Goal: Navigation & Orientation: Find specific page/section

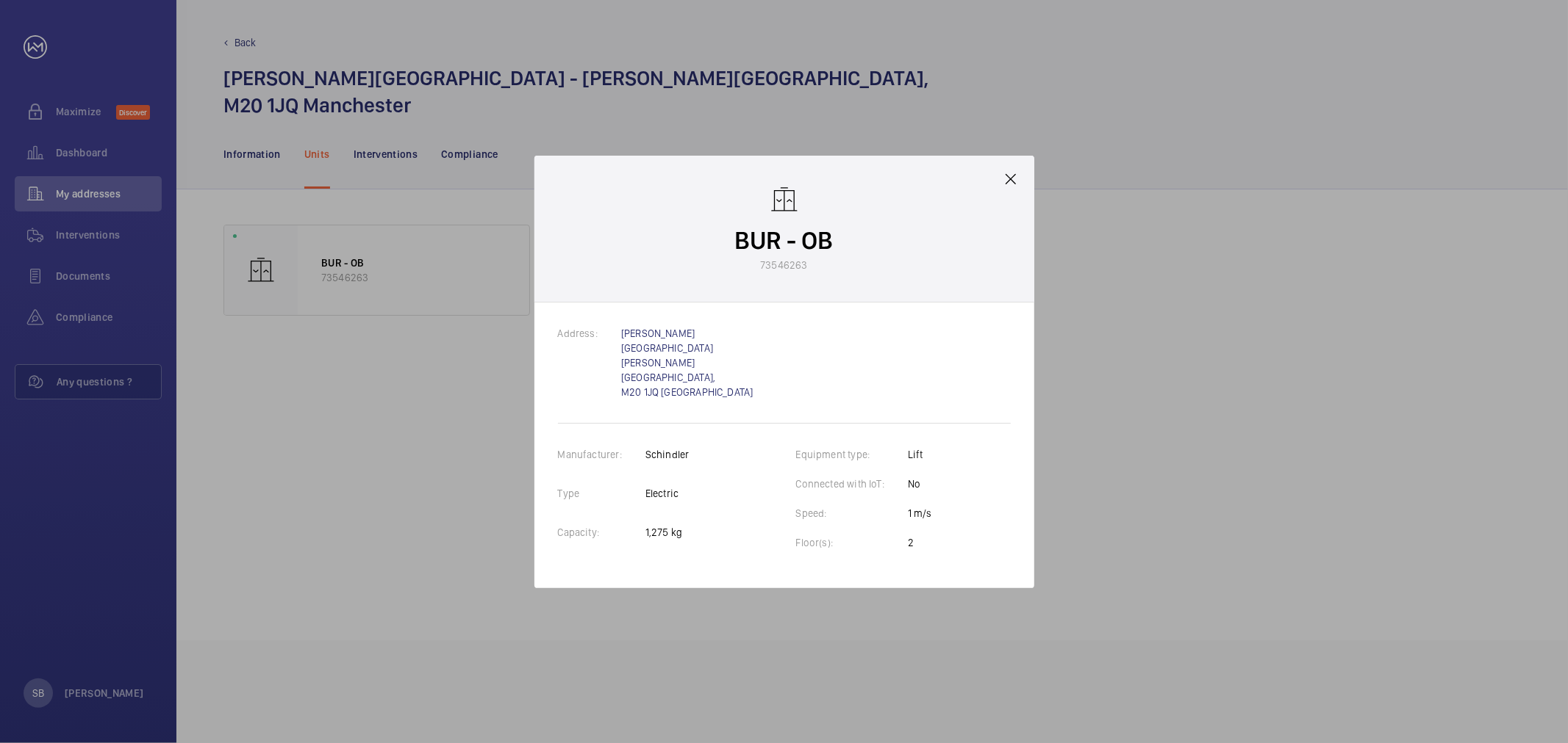
click at [1176, 253] on div at bounding box center [784, 371] width 1568 height 743
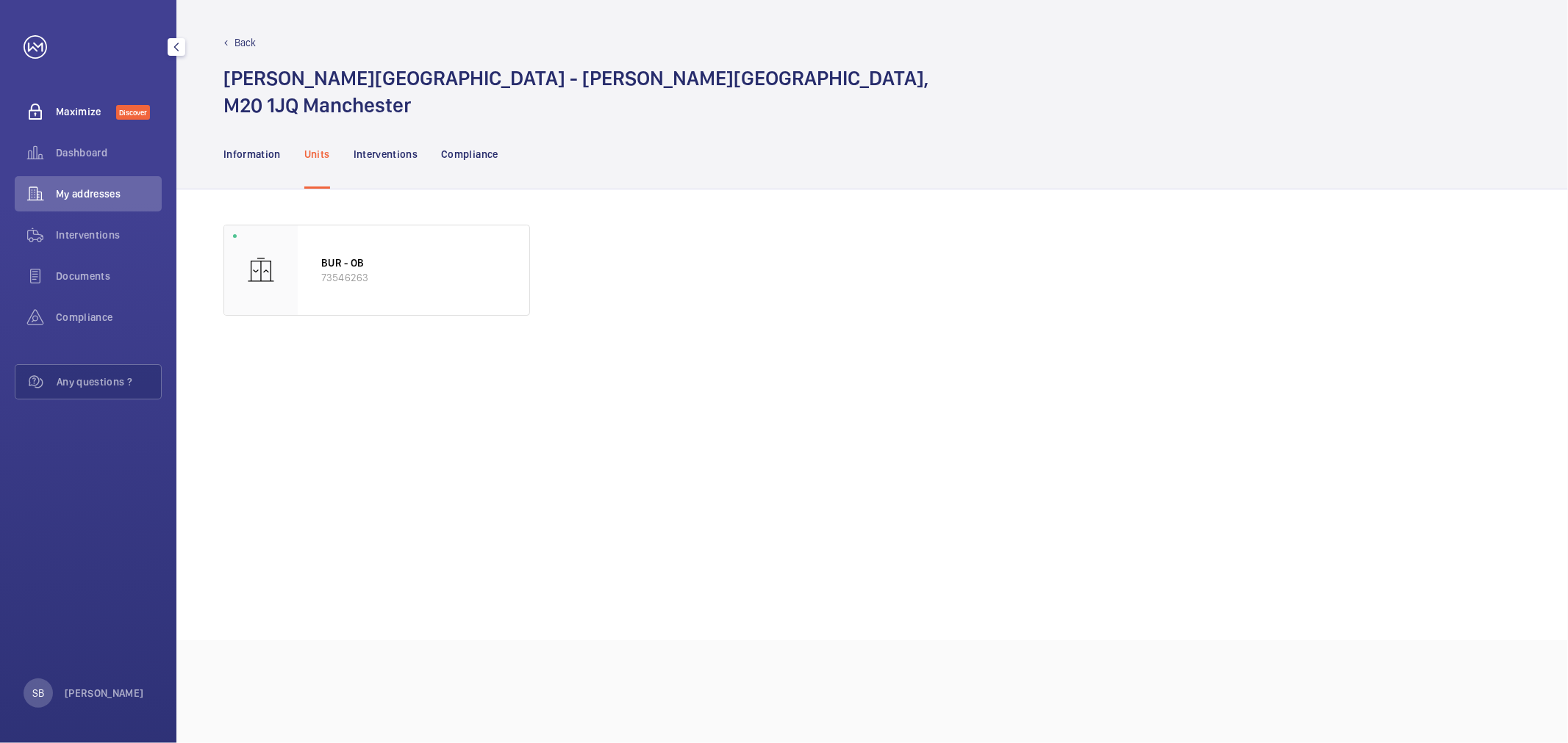
click at [98, 123] on div "Maximize Discover" at bounding box center [88, 112] width 147 height 36
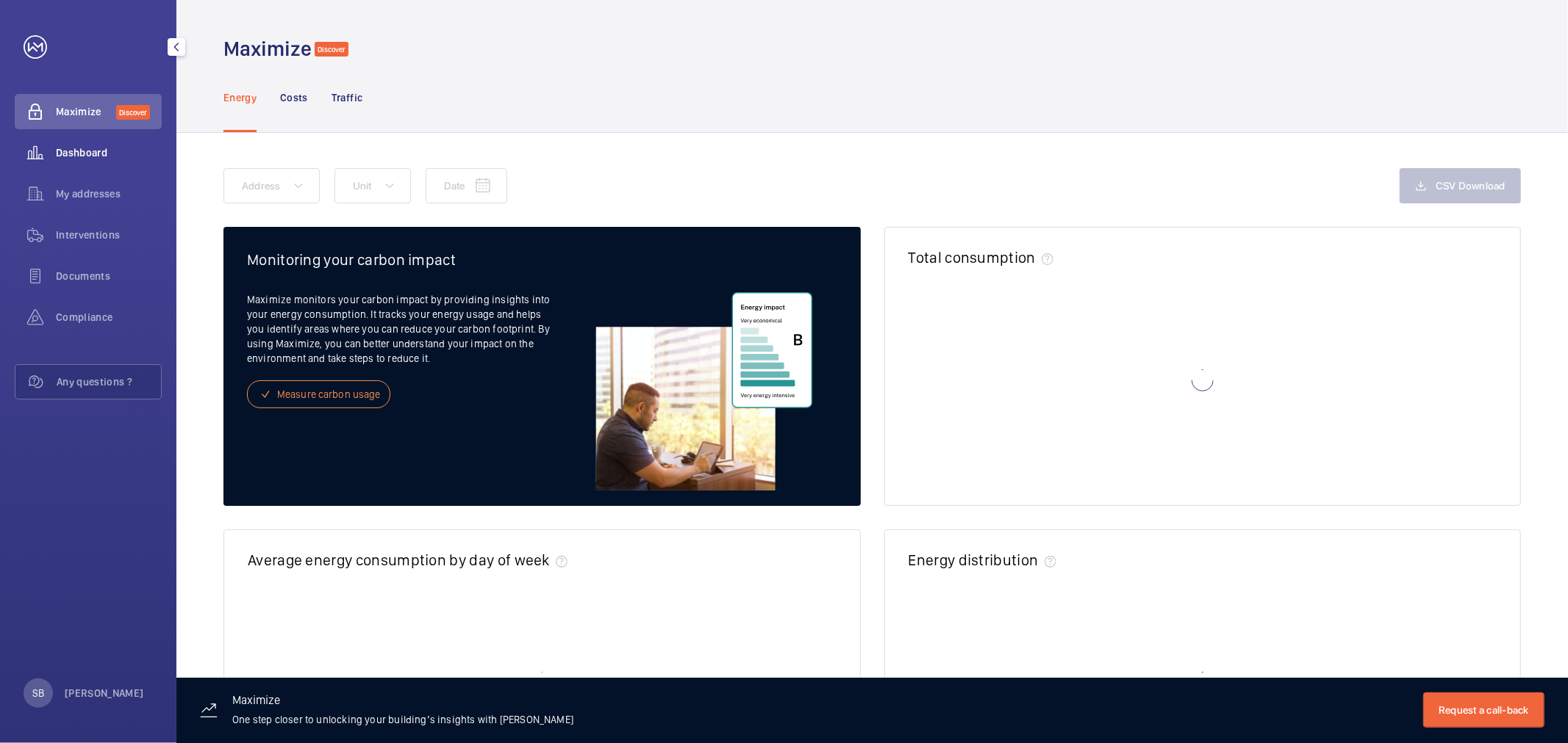
click at [89, 154] on span "Dashboard" at bounding box center [109, 152] width 106 height 15
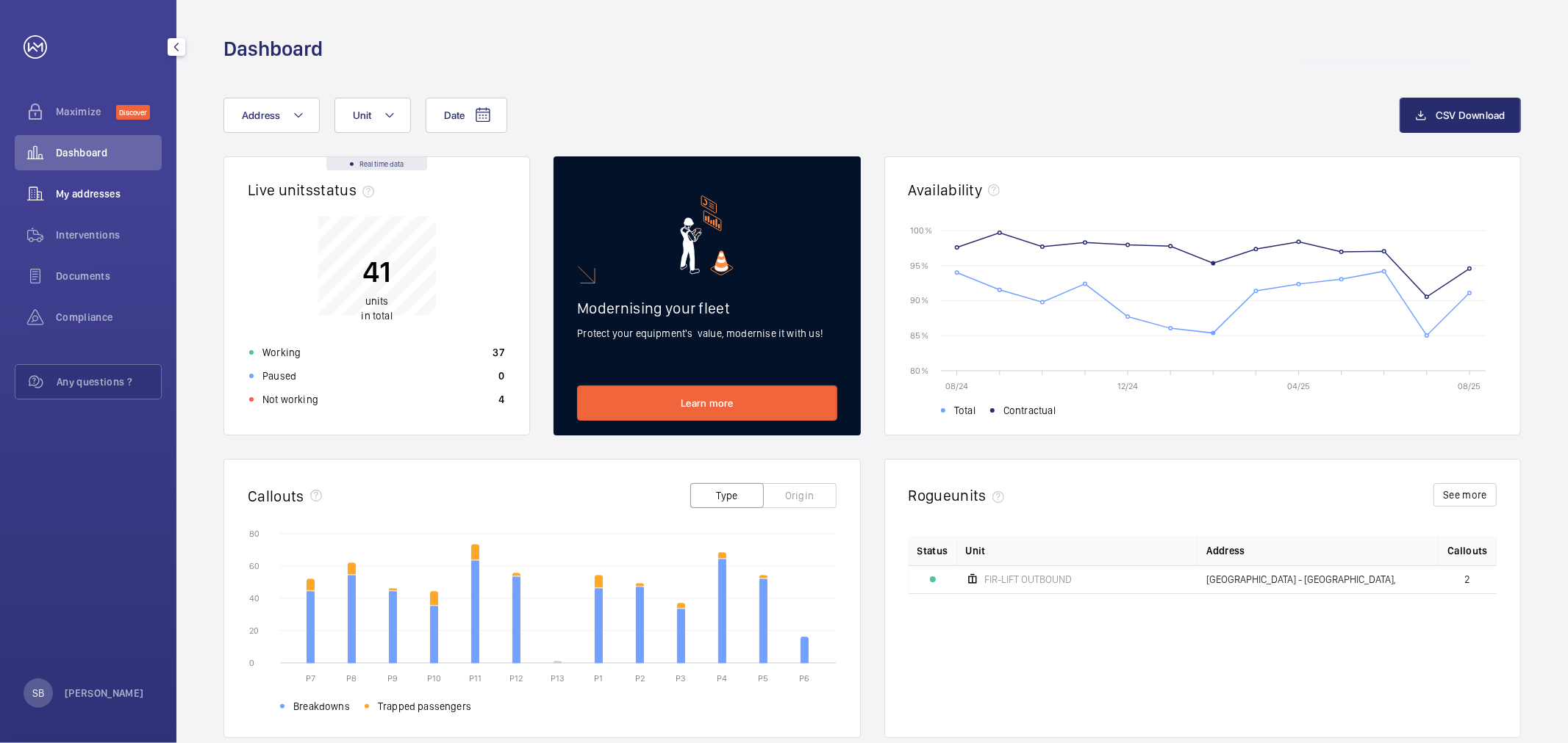
click at [85, 197] on span "My addresses" at bounding box center [109, 194] width 106 height 15
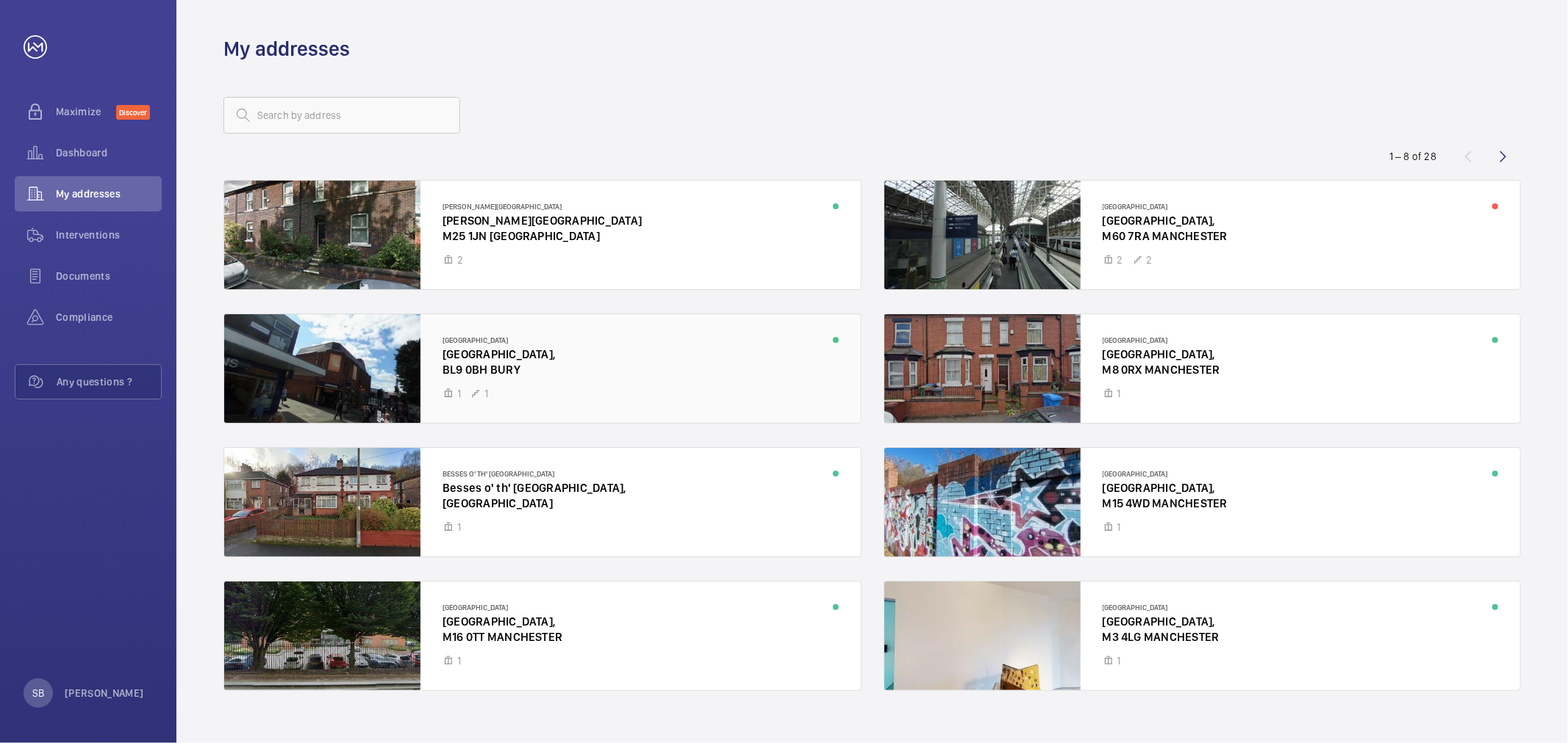
click at [563, 345] on div at bounding box center [542, 368] width 637 height 109
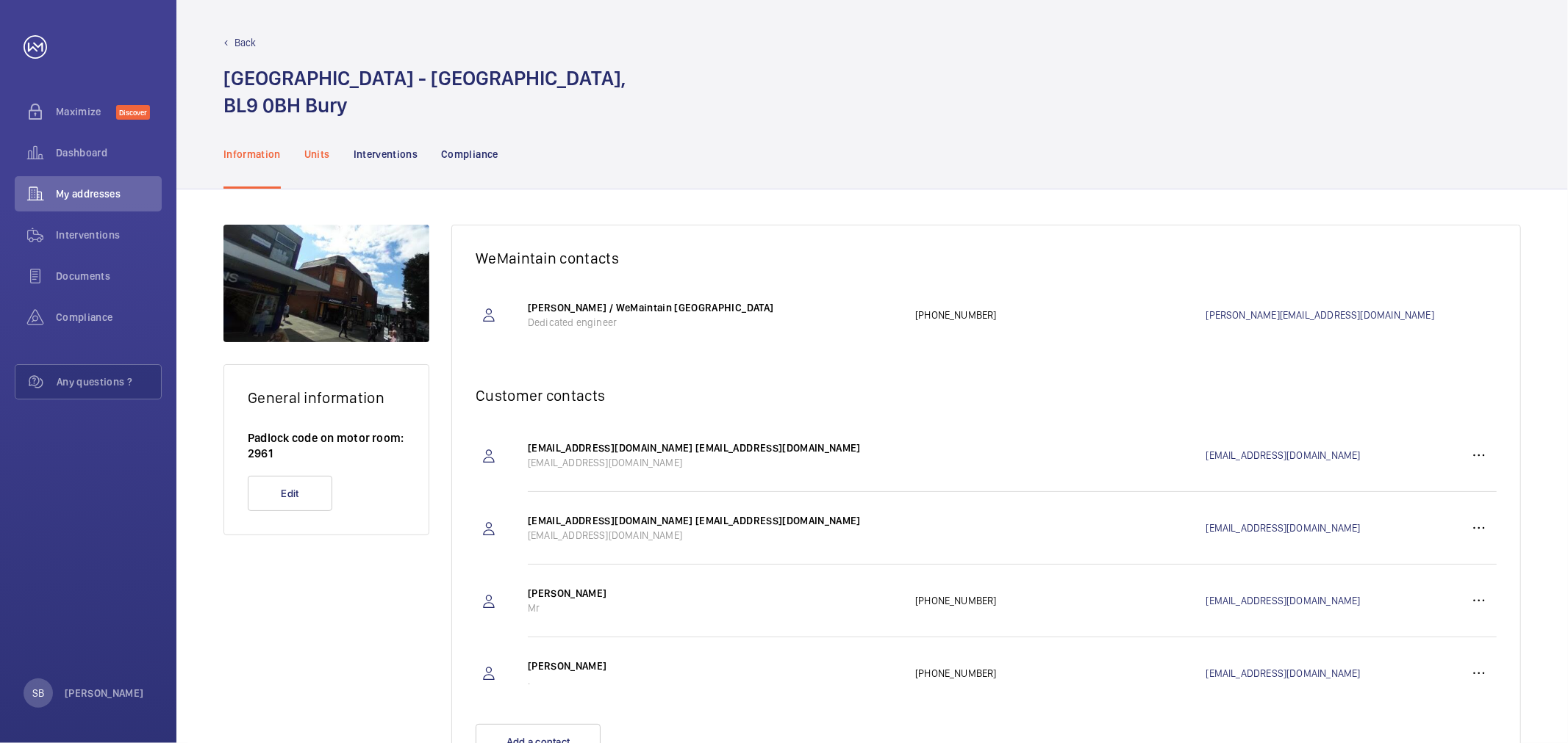
click at [316, 174] on div "Units" at bounding box center [317, 154] width 26 height 69
